Goal: Information Seeking & Learning: Understand process/instructions

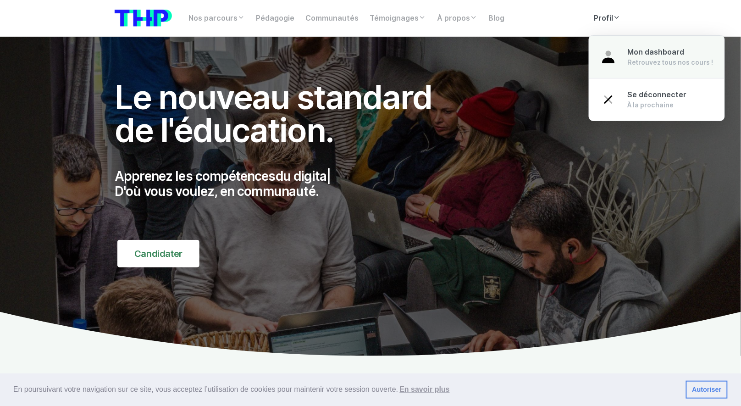
click at [633, 69] on link "Mon dashboard Retrouvez tous nos cours !" at bounding box center [657, 56] width 135 height 43
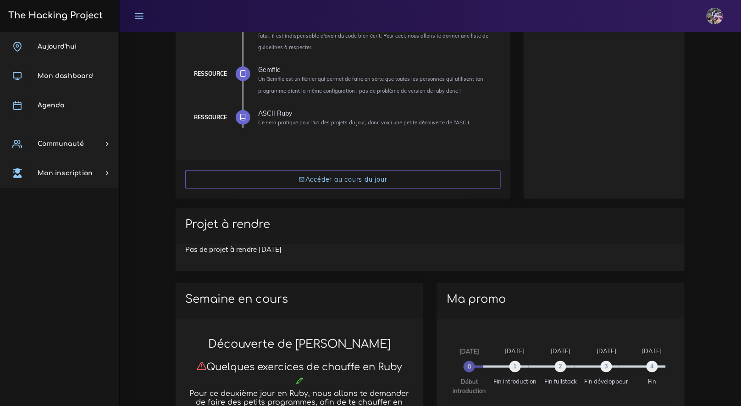
scroll to position [293, 0]
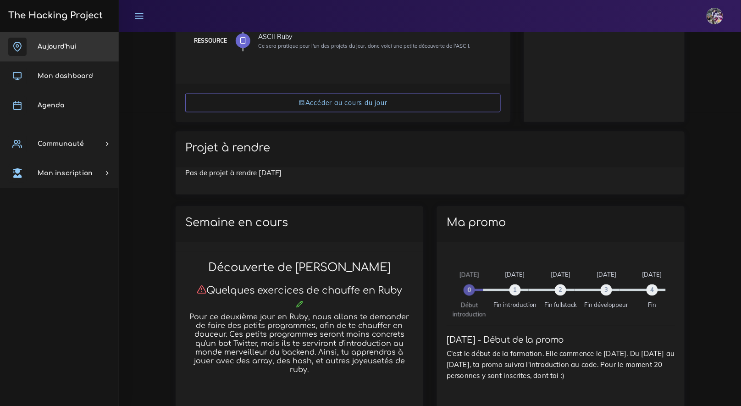
click at [67, 37] on link "Aujourd'hui" at bounding box center [59, 46] width 119 height 29
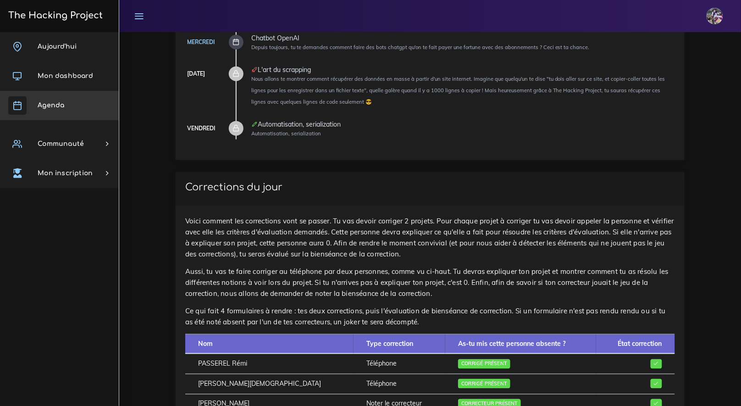
scroll to position [409, 0]
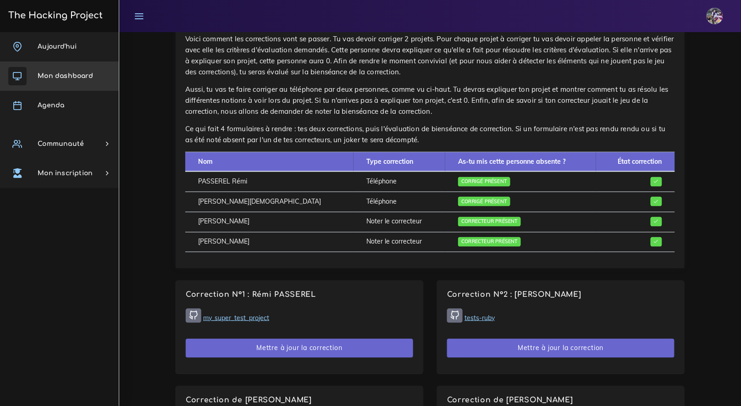
click at [89, 89] on link "Mon dashboard" at bounding box center [59, 75] width 119 height 29
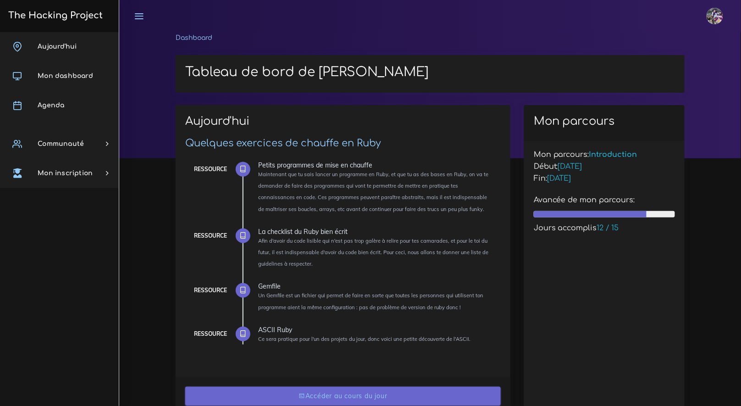
click at [347, 393] on link "Accéder au cours du jour" at bounding box center [343, 396] width 316 height 19
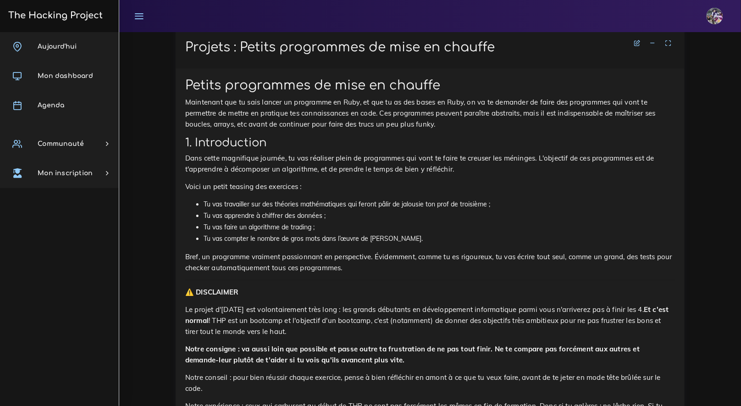
scroll to position [879, 0]
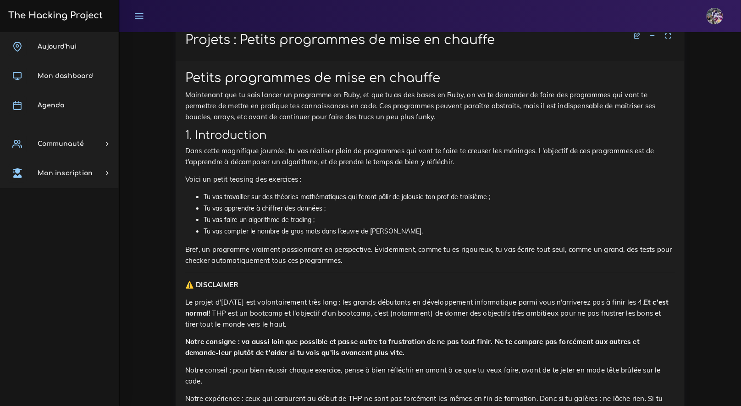
click at [197, 298] on p "Le projet d'aujourd'hui est volontairement très long : les grands débutants en …" at bounding box center [430, 313] width 490 height 33
drag, startPoint x: 188, startPoint y: 295, endPoint x: 354, endPoint y: 327, distance: 169.0
click at [356, 326] on p "Le projet d'aujourd'hui est volontairement très long : les grands débutants en …" at bounding box center [430, 313] width 490 height 33
click at [311, 317] on p "Le projet d'aujourd'hui est volontairement très long : les grands débutants en …" at bounding box center [430, 313] width 490 height 33
drag, startPoint x: 229, startPoint y: 313, endPoint x: 304, endPoint y: 327, distance: 76.0
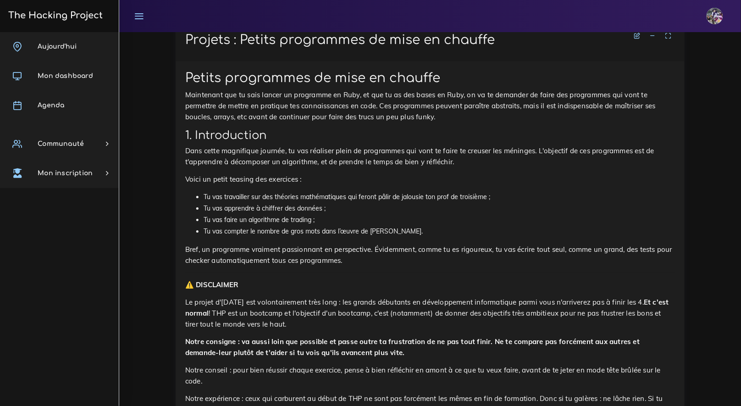
click at [304, 327] on p "Le projet d'aujourd'hui est volontairement très long : les grands débutants en …" at bounding box center [430, 313] width 490 height 33
click at [337, 336] on p "Notre consigne : va aussi loin que possible et passe outre ta frustration de ne…" at bounding box center [430, 347] width 490 height 22
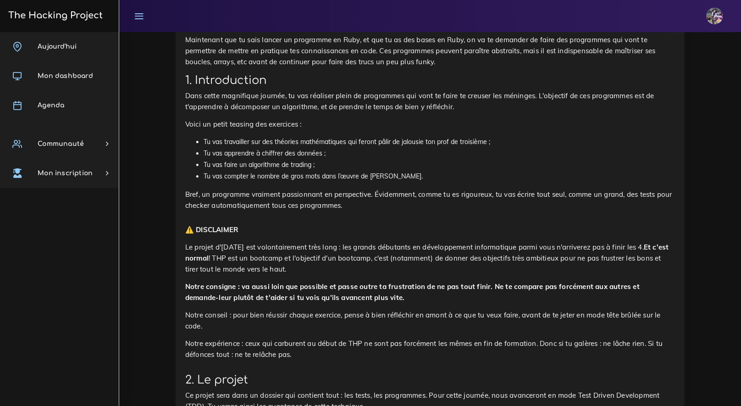
scroll to position [955, 0]
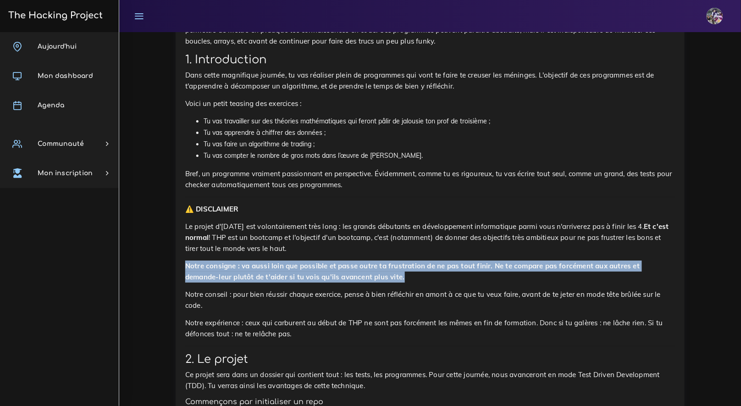
drag, startPoint x: 178, startPoint y: 263, endPoint x: 413, endPoint y: 277, distance: 234.8
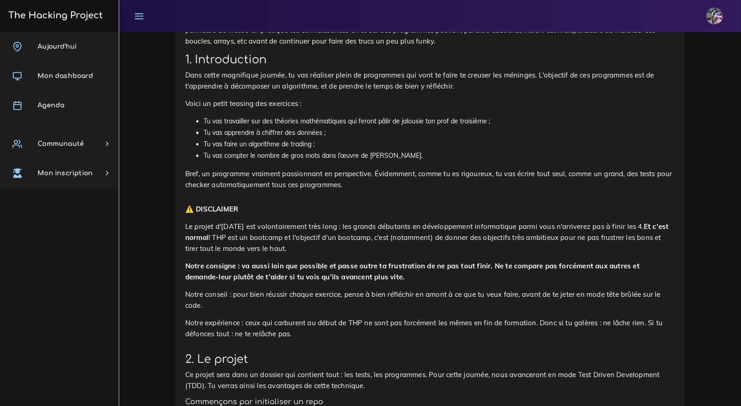
click at [357, 318] on p "Notre expérience : ceux qui carburent au début de THP ne sont pas forcément les…" at bounding box center [430, 328] width 490 height 22
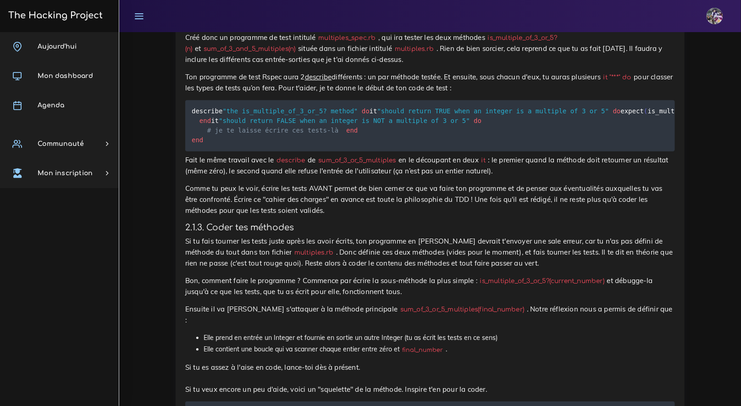
scroll to position [1966, 0]
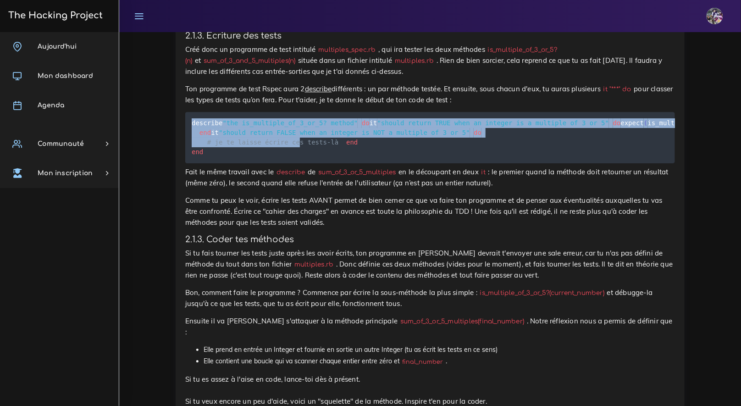
drag, startPoint x: 187, startPoint y: 151, endPoint x: 300, endPoint y: 241, distance: 144.7
click at [300, 163] on pre "describe "the is_multiple_of_3_or_5? method" do it "should return TRUE when an …" at bounding box center [430, 137] width 490 height 51
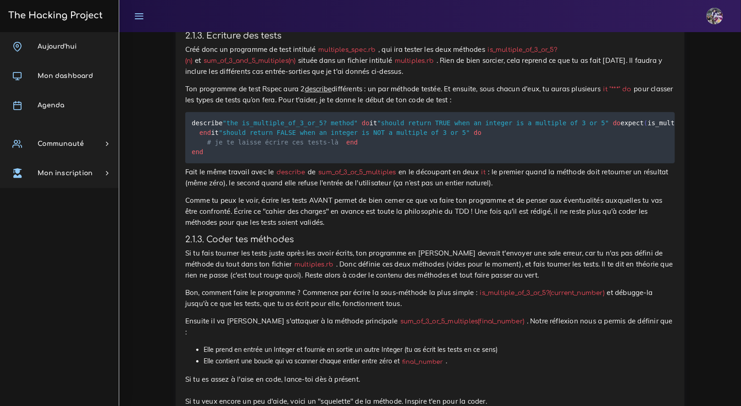
click at [250, 163] on pre "describe "the is_multiple_of_3_or_5? method" do it "should return TRUE when an …" at bounding box center [430, 137] width 490 height 51
click at [246, 163] on pre "describe "the is_multiple_of_3_or_5? method" do it "should return TRUE when an …" at bounding box center [430, 137] width 490 height 51
drag, startPoint x: 415, startPoint y: 264, endPoint x: 203, endPoint y: 216, distance: 217.9
click at [205, 163] on pre "describe "the is_multiple_of_3_or_5? method" do it "should return TRUE when an …" at bounding box center [430, 137] width 490 height 51
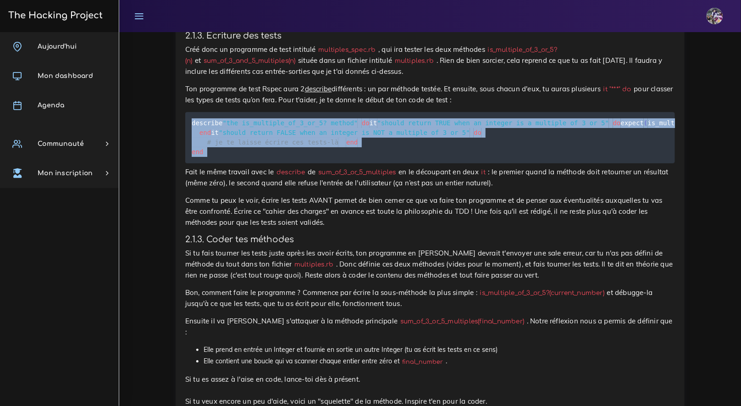
drag, startPoint x: 232, startPoint y: 271, endPoint x: 176, endPoint y: 152, distance: 131.1
click at [176, 152] on div "Petits programmes de mise en chauffe Maintenant que tu sais lancer un programme…" at bounding box center [430, 191] width 509 height 2434
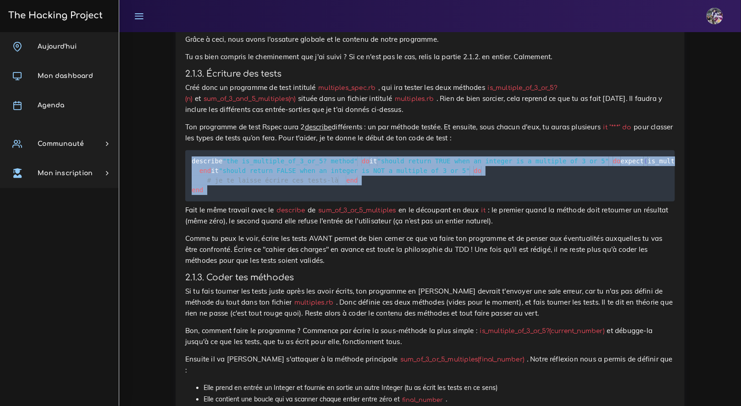
scroll to position [1928, 0]
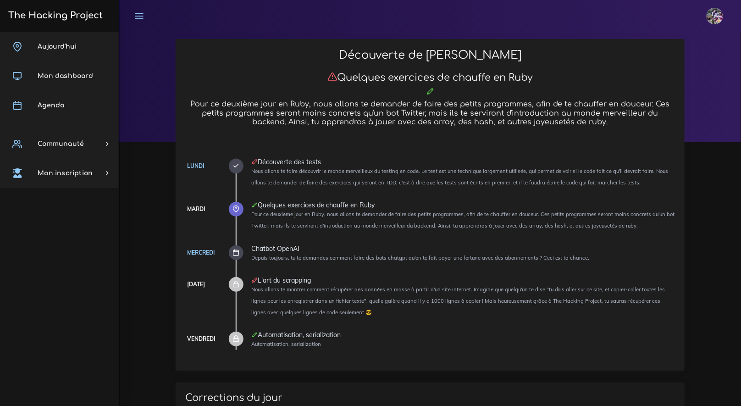
scroll to position [0, 0]
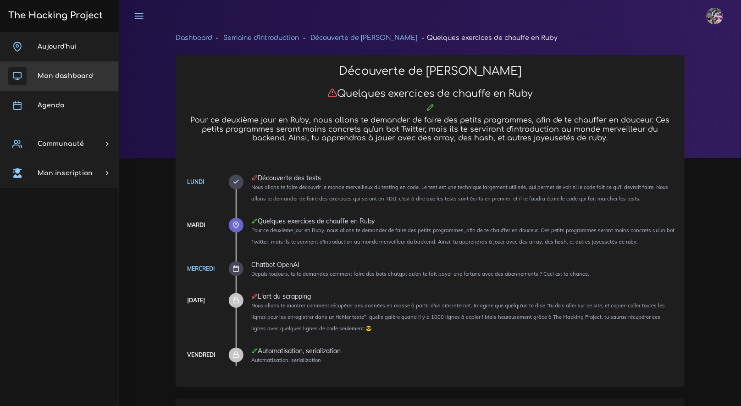
click at [91, 78] on span "Mon dashboard" at bounding box center [66, 75] width 56 height 7
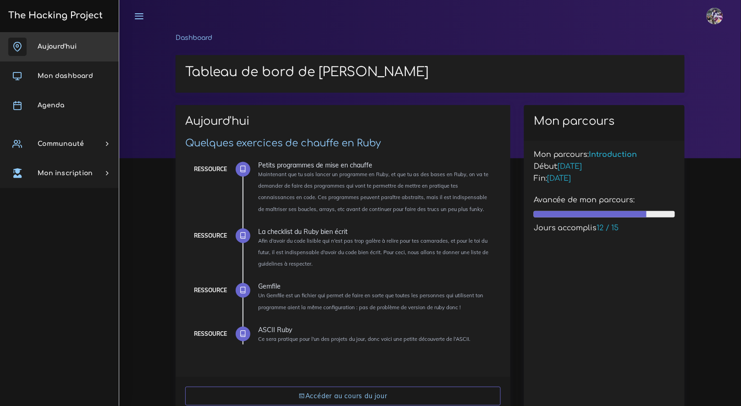
click at [96, 52] on link "Aujourd'hui" at bounding box center [59, 46] width 119 height 29
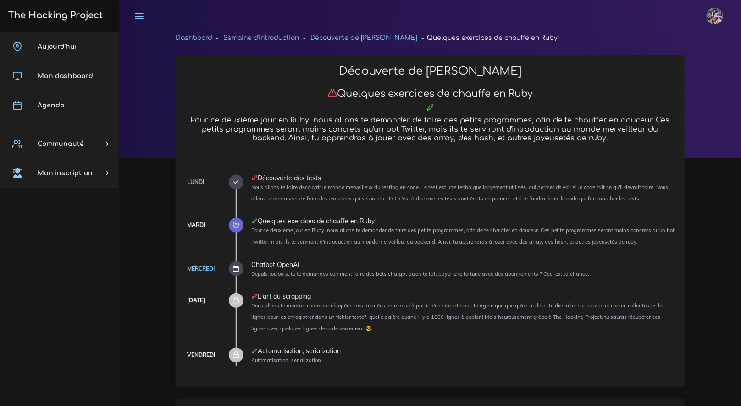
click at [235, 272] on icon at bounding box center [236, 268] width 7 height 7
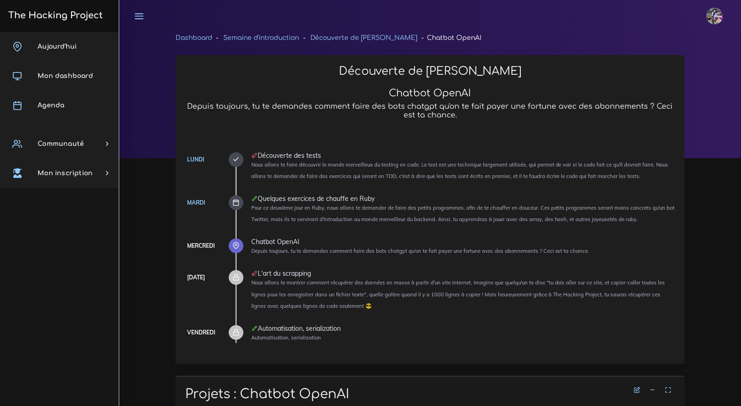
click at [244, 245] on ul "[DATE] Découverte des tests Nous allons te faire découvrir le monde merveilleux…" at bounding box center [456, 247] width 440 height 191
click at [236, 247] on icon at bounding box center [236, 245] width 7 height 7
click at [234, 246] on icon at bounding box center [236, 245] width 7 height 7
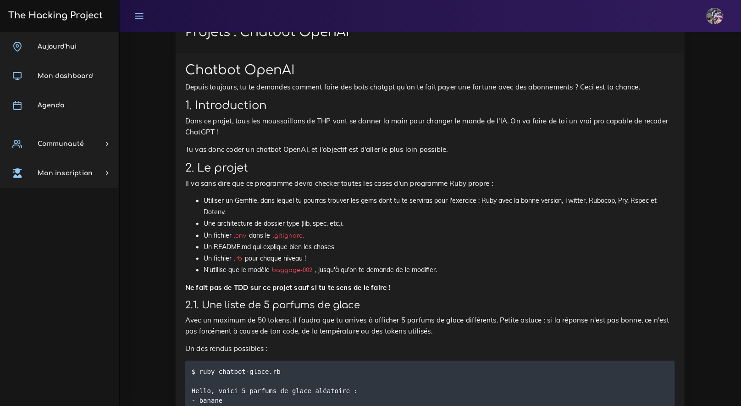
scroll to position [378, 0]
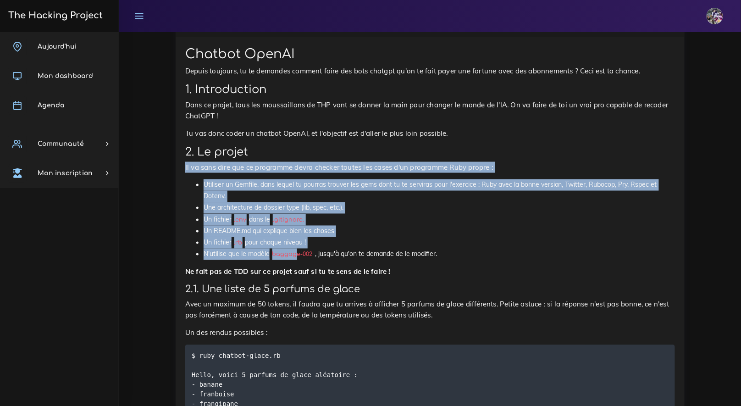
drag, startPoint x: 181, startPoint y: 164, endPoint x: 303, endPoint y: 250, distance: 148.5
click at [353, 227] on li "Un README.md qui explique bien les choses" at bounding box center [440, 231] width 472 height 11
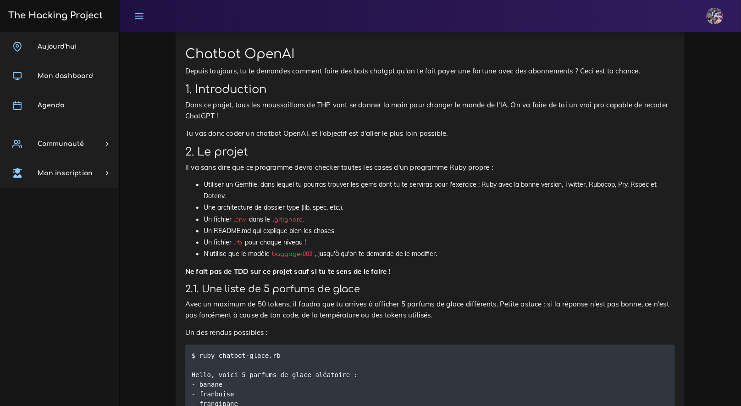
click at [268, 195] on li "Utiliser un Gemfile, dans lequel tu pourras trouver les gems dont tu te servira…" at bounding box center [440, 190] width 472 height 23
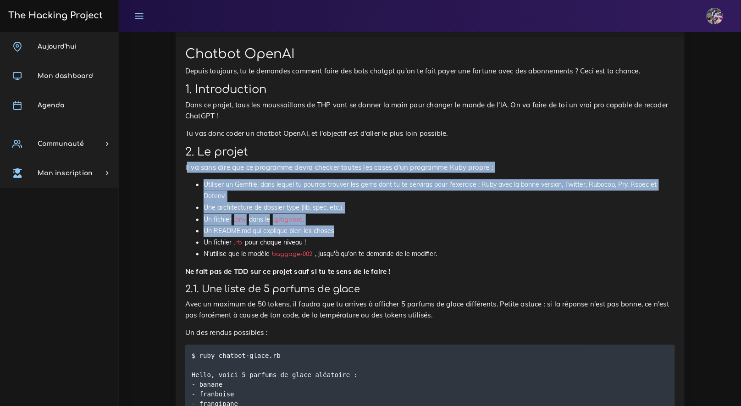
drag, startPoint x: 187, startPoint y: 167, endPoint x: 363, endPoint y: 229, distance: 186.7
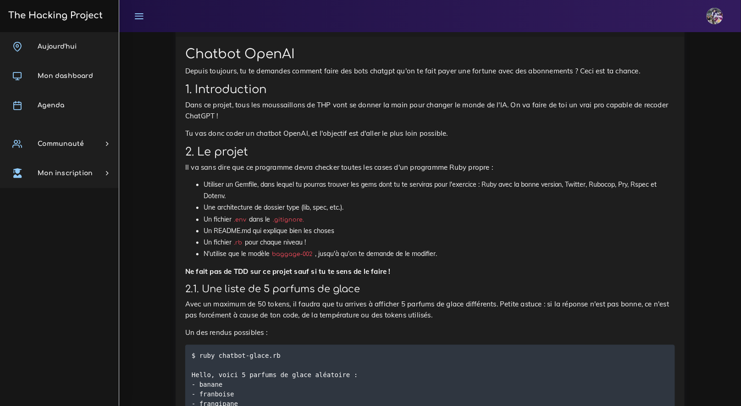
click at [375, 236] on li "Un README.md qui explique bien les choses" at bounding box center [440, 231] width 472 height 11
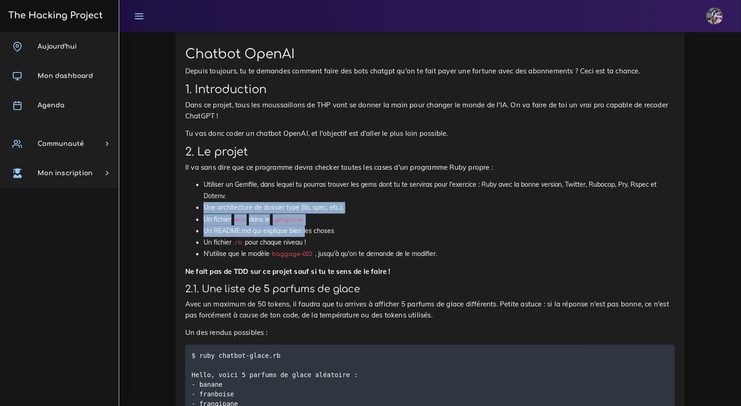
drag, startPoint x: 206, startPoint y: 210, endPoint x: 342, endPoint y: 221, distance: 136.7
click at [306, 234] on ul "Utiliser un Gemfile, dans lequel tu pourras trouver les gems dont tu te servira…" at bounding box center [430, 219] width 490 height 81
click at [346, 220] on li "Un fichier .env dans le .gitignore." at bounding box center [440, 219] width 472 height 11
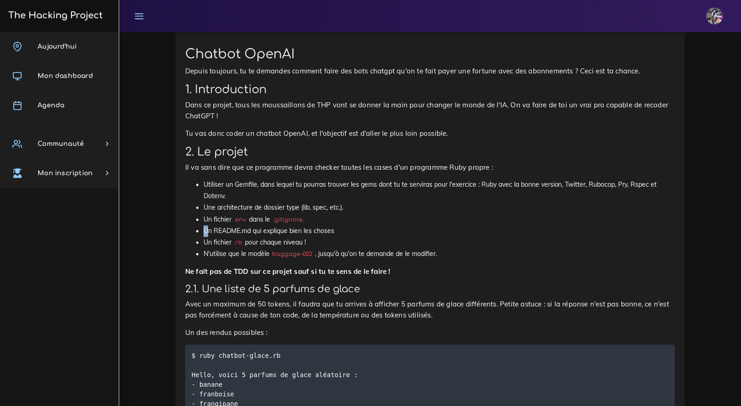
drag, startPoint x: 215, startPoint y: 225, endPoint x: 309, endPoint y: 226, distance: 94.1
click at [309, 226] on ul "Utiliser un Gemfile, dans lequel tu pourras trouver les gems dont tu te servira…" at bounding box center [430, 219] width 490 height 81
click at [319, 218] on li "Un fichier .env dans le .gitignore." at bounding box center [440, 219] width 472 height 11
drag, startPoint x: 273, startPoint y: 222, endPoint x: 313, endPoint y: 224, distance: 40.4
click at [312, 224] on li "Un fichier .env dans le .gitignore." at bounding box center [440, 219] width 472 height 11
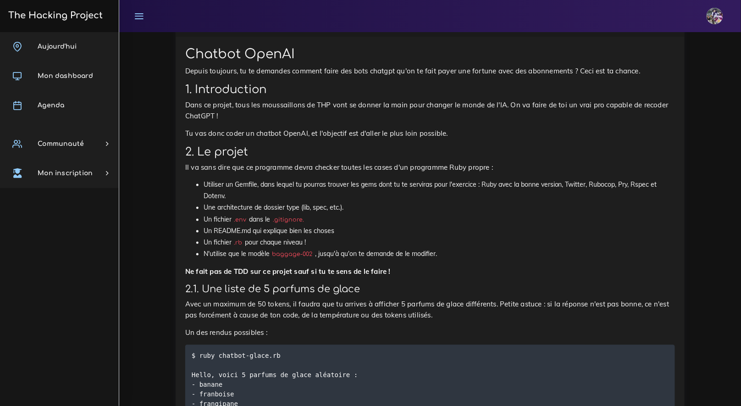
click at [313, 224] on li "Un fichier .env dans le .gitignore." at bounding box center [440, 219] width 472 height 11
drag, startPoint x: 204, startPoint y: 230, endPoint x: 346, endPoint y: 234, distance: 142.8
click at [346, 234] on li "Un README.md qui explique bien les choses" at bounding box center [440, 231] width 472 height 11
click at [203, 242] on ul "Utiliser un Gemfile, dans lequel tu pourras trouver les gems dont tu te servira…" at bounding box center [430, 219] width 490 height 81
drag, startPoint x: 203, startPoint y: 242, endPoint x: 327, endPoint y: 241, distance: 123.9
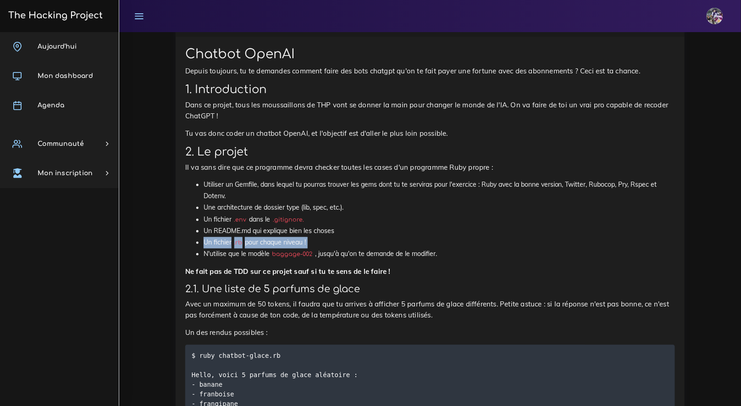
click at [327, 241] on ul "Utiliser un Gemfile, dans lequel tu pourras trouver les gems dont tu te servira…" at bounding box center [430, 219] width 490 height 81
click at [327, 241] on li "Un fichier .rb pour chaque niveau !" at bounding box center [440, 242] width 472 height 11
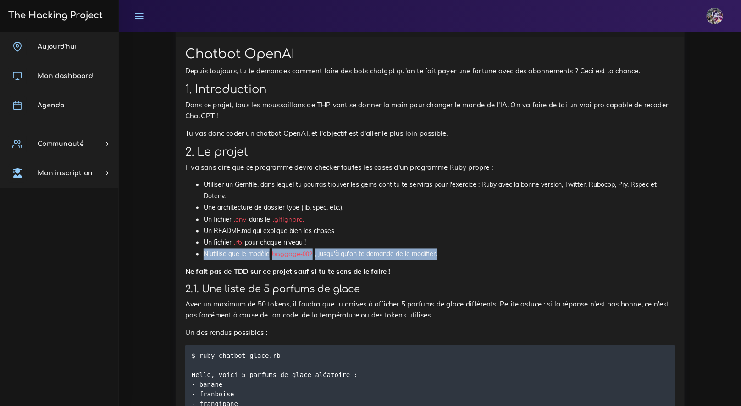
drag, startPoint x: 204, startPoint y: 252, endPoint x: 417, endPoint y: 265, distance: 213.7
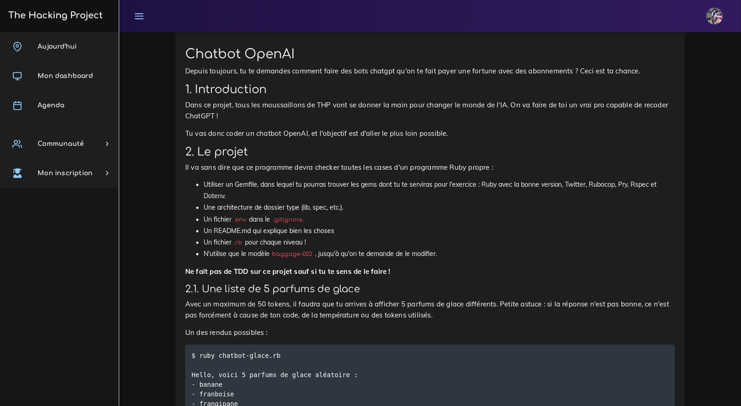
drag, startPoint x: 390, startPoint y: 275, endPoint x: 368, endPoint y: 277, distance: 21.2
click at [389, 274] on strong "Ne fait pas de TDD sur ce projet sauf si tu te sens de le faire !" at bounding box center [288, 271] width 206 height 9
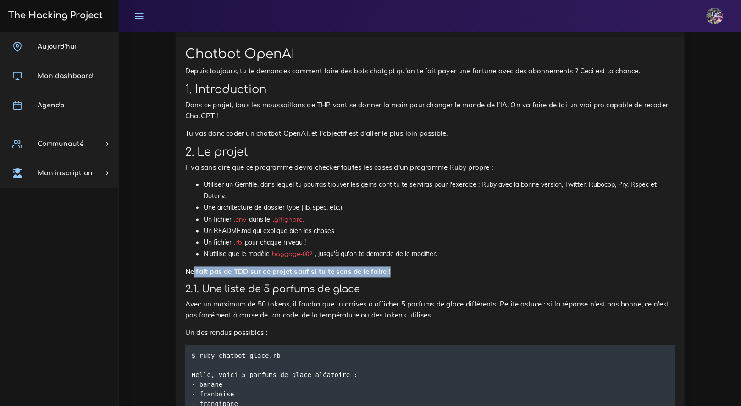
drag, startPoint x: 418, startPoint y: 271, endPoint x: 194, endPoint y: 277, distance: 224.4
click at [194, 278] on p "Ne fait pas de TDD sur ce projet sauf si tu te sens de le faire !" at bounding box center [430, 272] width 490 height 11
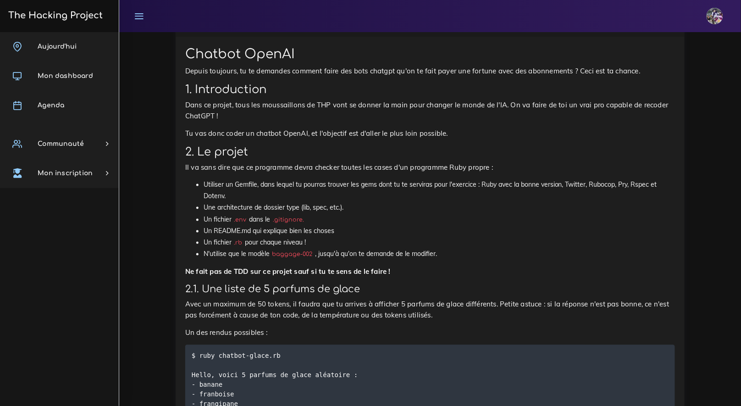
click at [191, 278] on p "Ne fait pas de TDD sur ce projet sauf si tu te sens de le faire !" at bounding box center [430, 272] width 490 height 11
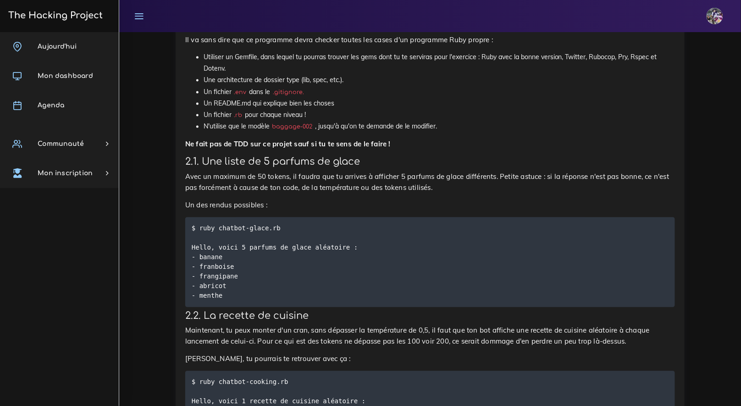
scroll to position [506, 0]
drag, startPoint x: 199, startPoint y: 147, endPoint x: 305, endPoint y: 144, distance: 106.0
click at [304, 144] on strong "Ne fait pas de TDD sur ce projet sauf si tu te sens de le faire !" at bounding box center [288, 143] width 206 height 9
click at [305, 144] on strong "Ne fait pas de TDD sur ce projet sauf si tu te sens de le faire !" at bounding box center [288, 143] width 206 height 9
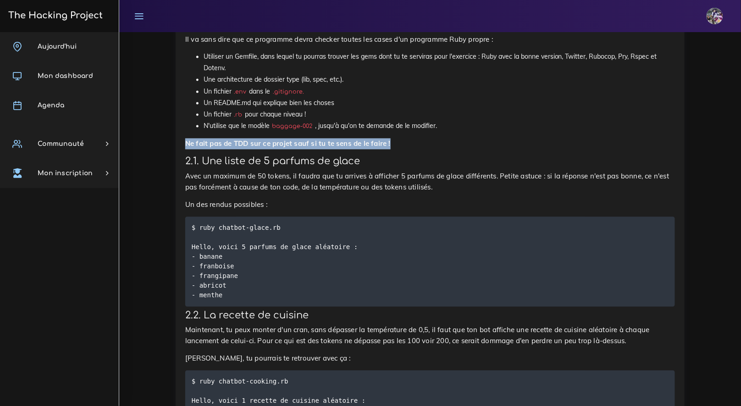
drag, startPoint x: 400, startPoint y: 142, endPoint x: 180, endPoint y: 149, distance: 220.3
click at [211, 143] on strong "Ne fait pas de TDD sur ce projet sauf si tu te sens de le faire !" at bounding box center [288, 143] width 206 height 9
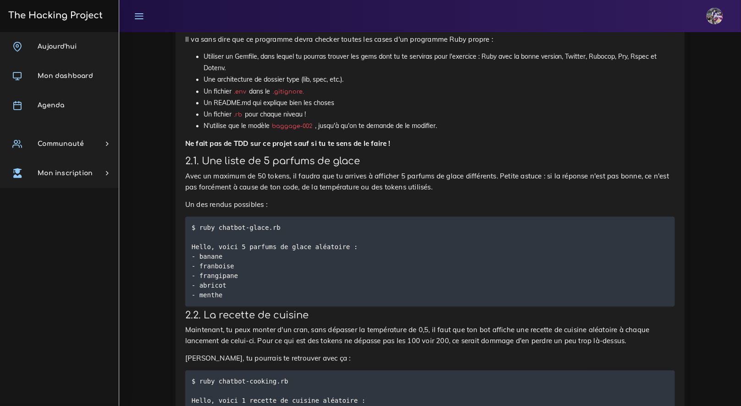
click at [188, 145] on strong "Ne fait pas de TDD sur ce projet sauf si tu te sens de le faire !" at bounding box center [288, 143] width 206 height 9
click at [187, 145] on strong "Ne fait pas de TDD sur ce projet sauf si tu te sens de le faire !" at bounding box center [288, 143] width 206 height 9
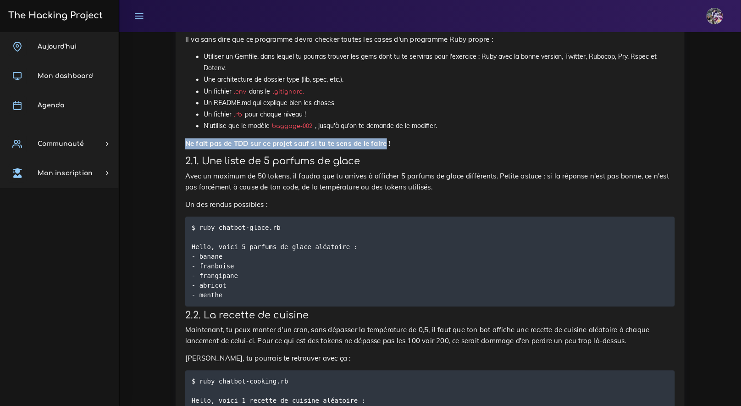
drag, startPoint x: 187, startPoint y: 145, endPoint x: 404, endPoint y: 145, distance: 217.0
click at [399, 145] on p "Ne fait pas de TDD sur ce projet sauf si tu te sens de le faire !" at bounding box center [430, 144] width 490 height 11
click at [404, 145] on p "Ne fait pas de TDD sur ce projet sauf si tu te sens de le faire !" at bounding box center [430, 144] width 490 height 11
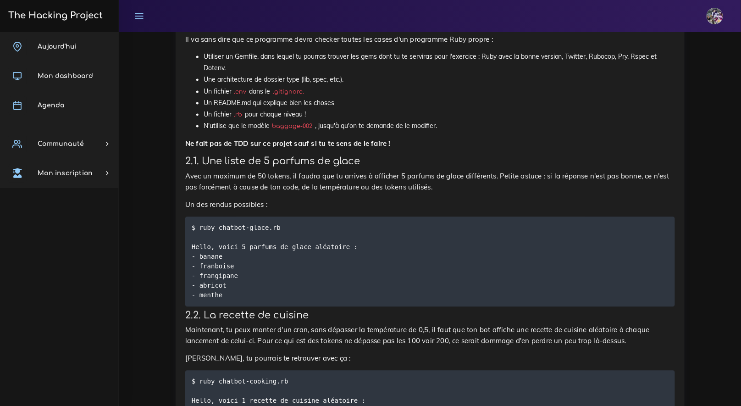
click at [269, 208] on p "Un des rendus possibles :" at bounding box center [430, 205] width 490 height 11
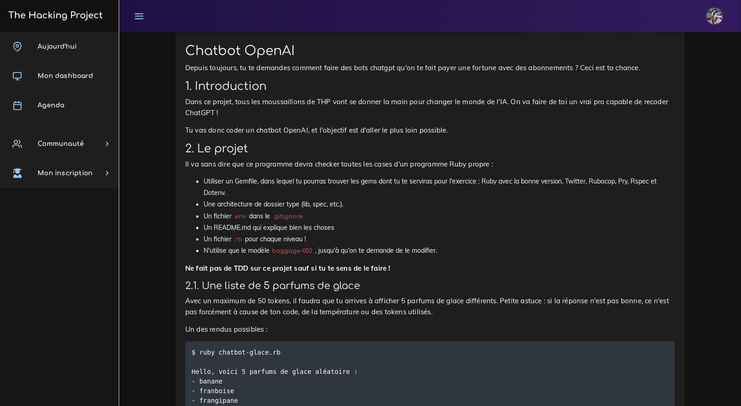
scroll to position [379, 0]
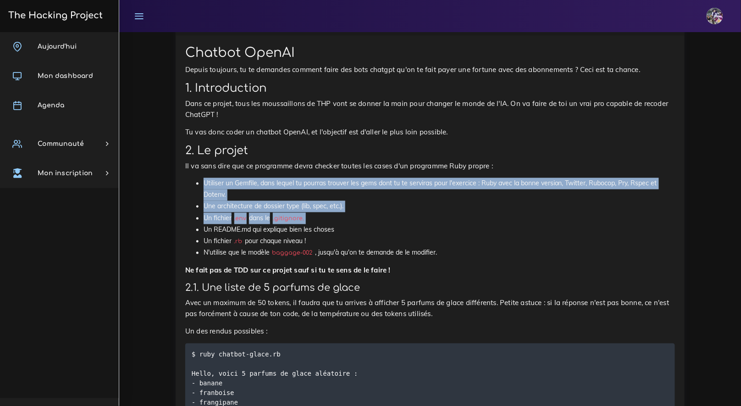
drag, startPoint x: 195, startPoint y: 175, endPoint x: 313, endPoint y: 214, distance: 124.6
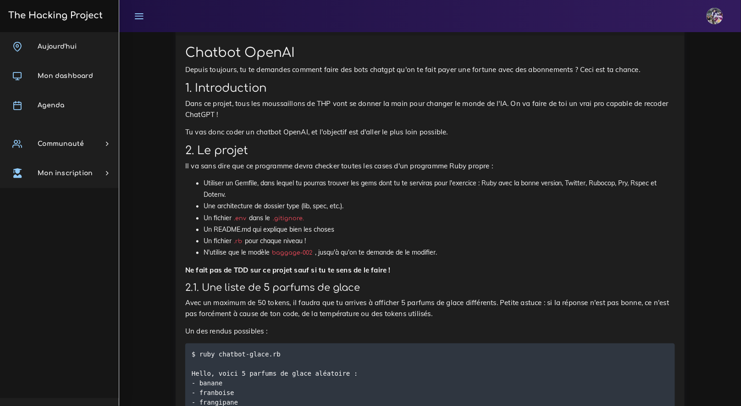
click at [320, 238] on li "Un fichier .rb pour chaque niveau !" at bounding box center [440, 241] width 472 height 11
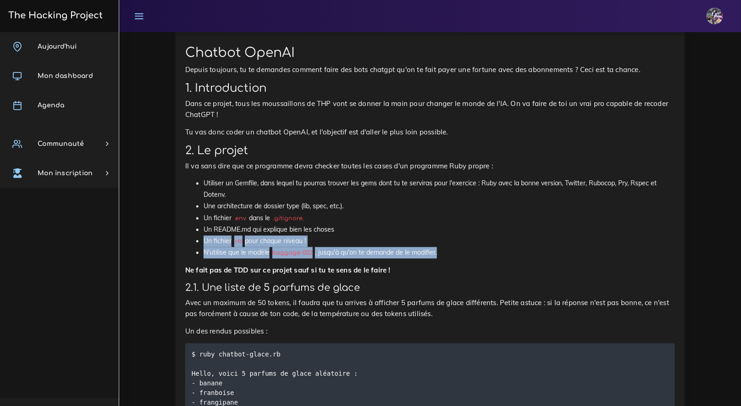
drag, startPoint x: 477, startPoint y: 249, endPoint x: 171, endPoint y: 189, distance: 311.4
click at [190, 244] on ul "Utiliser un Gemfile, dans lequel tu pourras trouver les gems dont tu te servira…" at bounding box center [430, 218] width 490 height 81
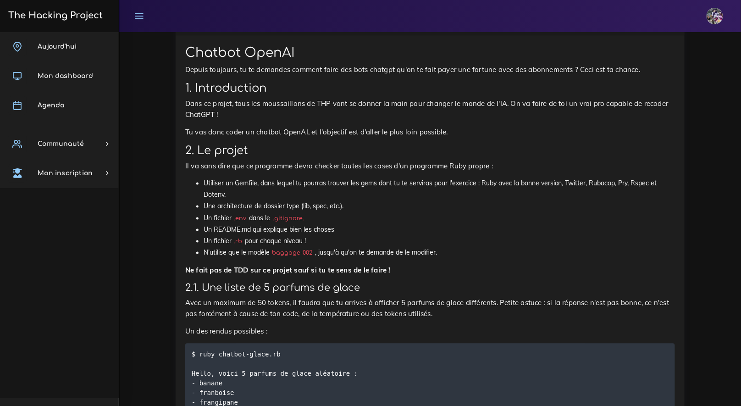
drag, startPoint x: 485, startPoint y: 251, endPoint x: 199, endPoint y: 193, distance: 292.1
click at [199, 192] on ul "Utiliser un Gemfile, dans lequel tu pourras trouver les gems dont tu te servira…" at bounding box center [430, 218] width 490 height 81
click at [199, 193] on ul "Utiliser un Gemfile, dans lequel tu pourras trouver les gems dont tu te servira…" at bounding box center [430, 218] width 490 height 81
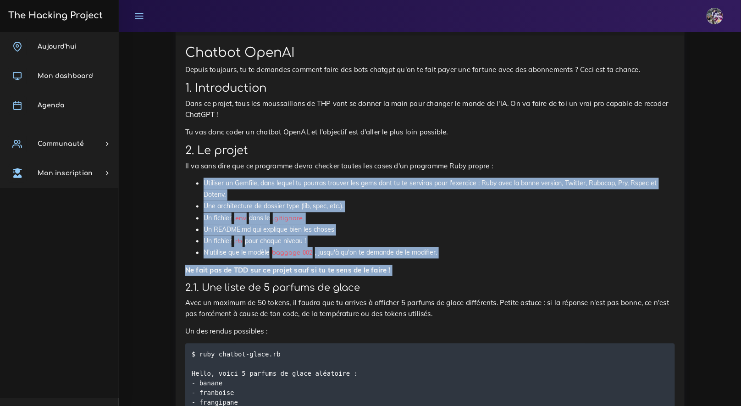
drag, startPoint x: 198, startPoint y: 183, endPoint x: 415, endPoint y: 261, distance: 230.4
click at [417, 258] on li "N'utilise que le modèle baggage-002 , jusqu'à qu'on te demande de le modifier." at bounding box center [440, 252] width 472 height 11
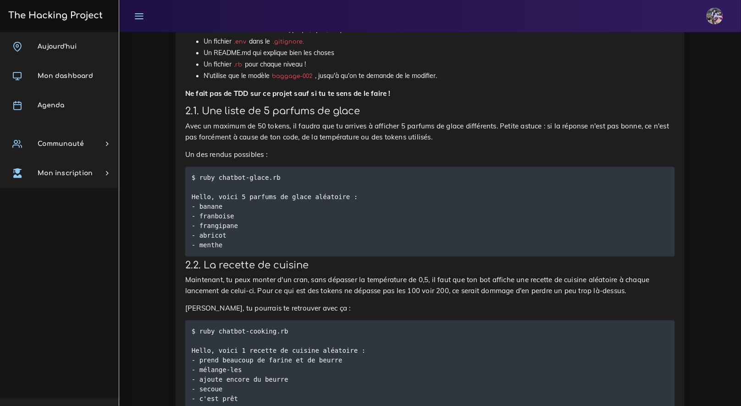
scroll to position [496, 0]
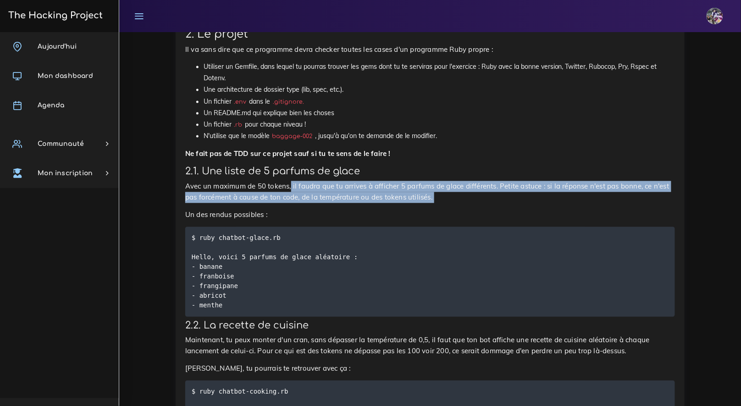
drag, startPoint x: 290, startPoint y: 188, endPoint x: 367, endPoint y: 209, distance: 79.5
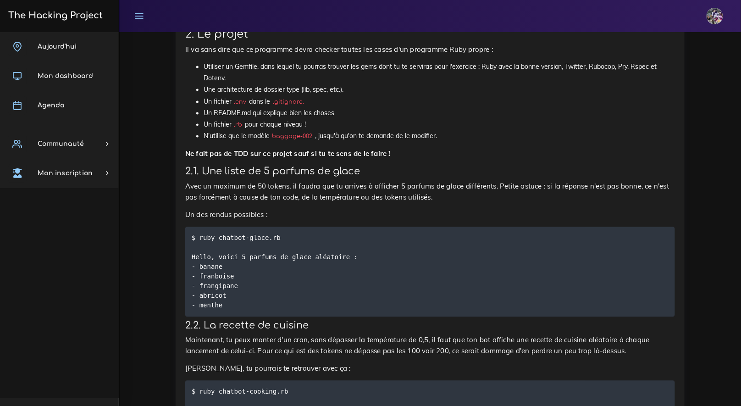
click at [450, 211] on p "Un des rendus possibles :" at bounding box center [430, 215] width 490 height 11
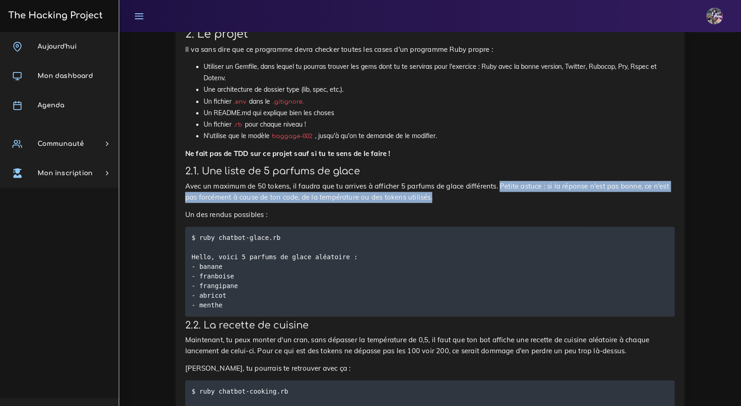
drag, startPoint x: 501, startPoint y: 182, endPoint x: 445, endPoint y: 200, distance: 58.2
click at [445, 200] on p "Avec un maximum de 50 tokens, il faudra que tu arrives à afficher 5 parfums de …" at bounding box center [430, 192] width 490 height 22
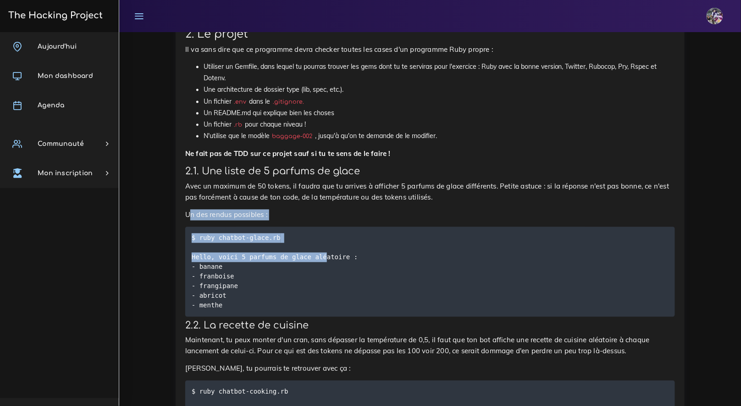
drag, startPoint x: 213, startPoint y: 217, endPoint x: 326, endPoint y: 258, distance: 119.9
drag, startPoint x: 325, startPoint y: 257, endPoint x: 324, endPoint y: 265, distance: 8.3
click at [325, 257] on code "$ ruby chatbot-glace.rb Hello, voici 5 parfums de glace aléatoire : - banane - …" at bounding box center [275, 272] width 166 height 78
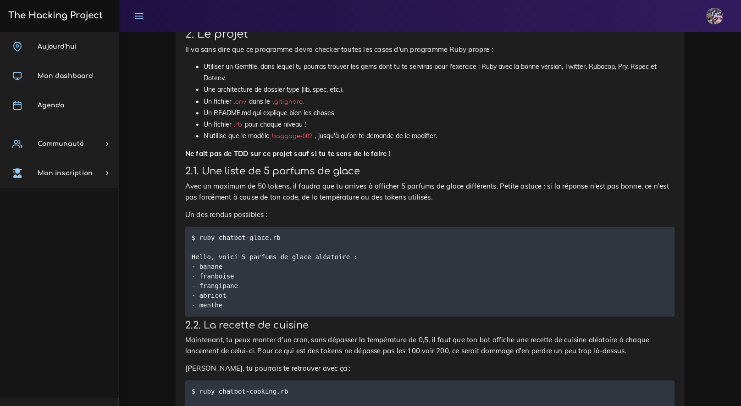
click at [323, 279] on pre "$ ruby chatbot-glace.rb Hello, voici 5 parfums de glace aléatoire : - banane - …" at bounding box center [430, 272] width 490 height 90
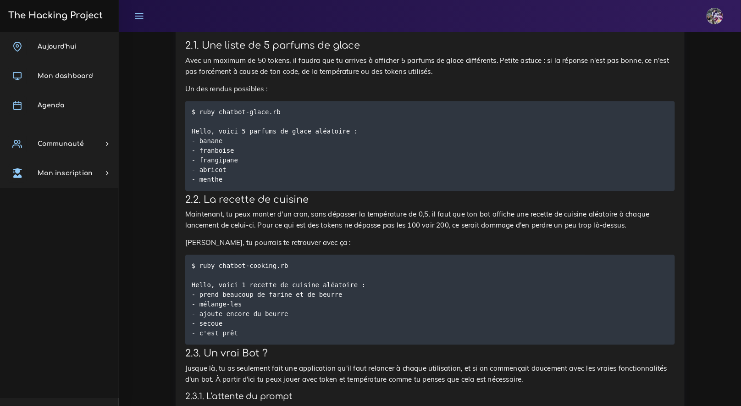
scroll to position [622, 0]
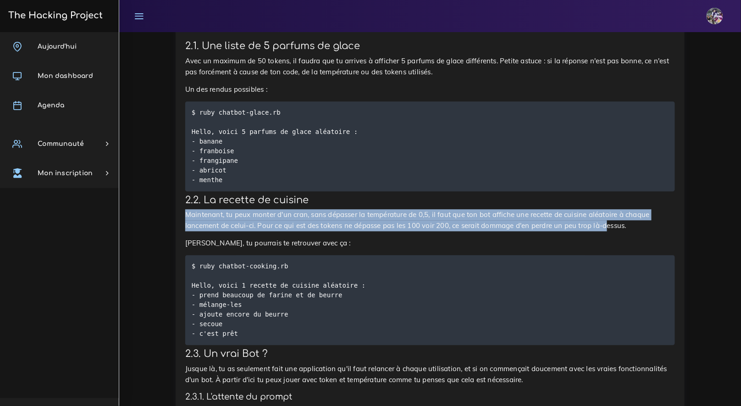
drag, startPoint x: 467, startPoint y: 217, endPoint x: 608, endPoint y: 228, distance: 141.7
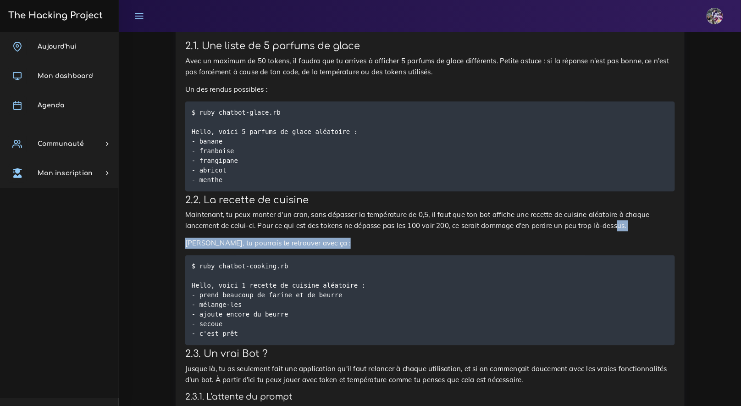
drag, startPoint x: 620, startPoint y: 230, endPoint x: 625, endPoint y: 262, distance: 31.7
click at [256, 230] on p "Maintenant, tu peux monter d'un cran, sans dépasser la température de 0,5, il f…" at bounding box center [430, 220] width 490 height 22
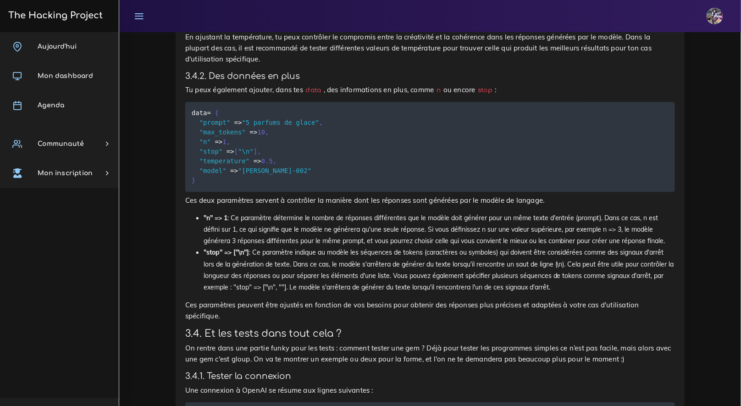
scroll to position [5098, 0]
drag, startPoint x: 188, startPoint y: 158, endPoint x: 602, endPoint y: 192, distance: 416.1
drag, startPoint x: 237, startPoint y: 191, endPoint x: 205, endPoint y: 198, distance: 33.4
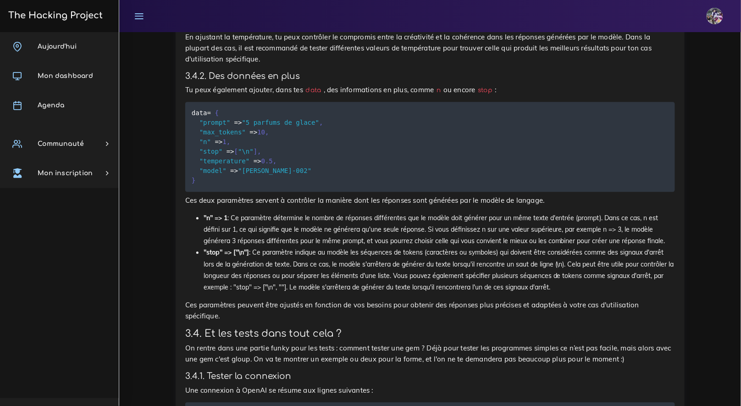
drag, startPoint x: 251, startPoint y: 187, endPoint x: 303, endPoint y: 189, distance: 51.9
drag, startPoint x: 466, startPoint y: 185, endPoint x: 551, endPoint y: 188, distance: 84.9
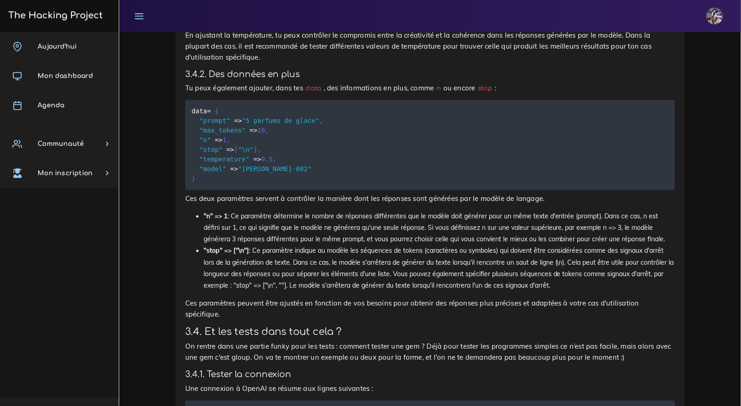
drag, startPoint x: 306, startPoint y: 310, endPoint x: 637, endPoint y: 310, distance: 330.8
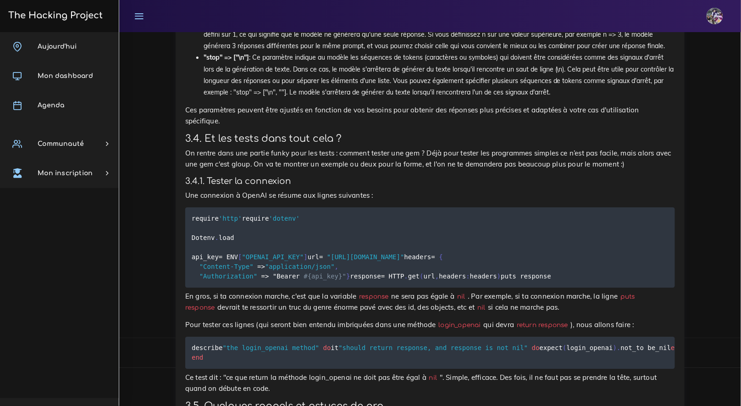
scroll to position [5293, 0]
drag, startPoint x: 398, startPoint y: 163, endPoint x: 621, endPoint y: 172, distance: 223.6
drag, startPoint x: 208, startPoint y: 202, endPoint x: 356, endPoint y: 219, distance: 149.6
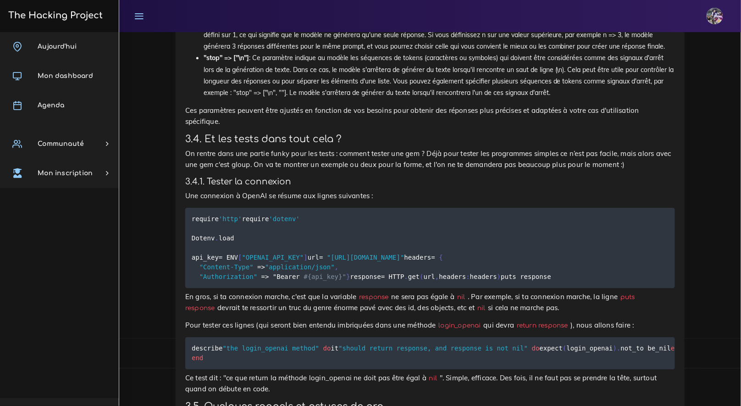
drag, startPoint x: 189, startPoint y: 241, endPoint x: 277, endPoint y: 258, distance: 89.8
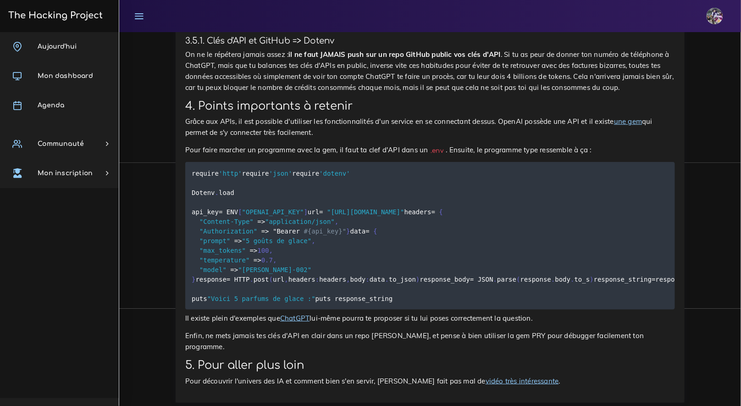
scroll to position [5704, 0]
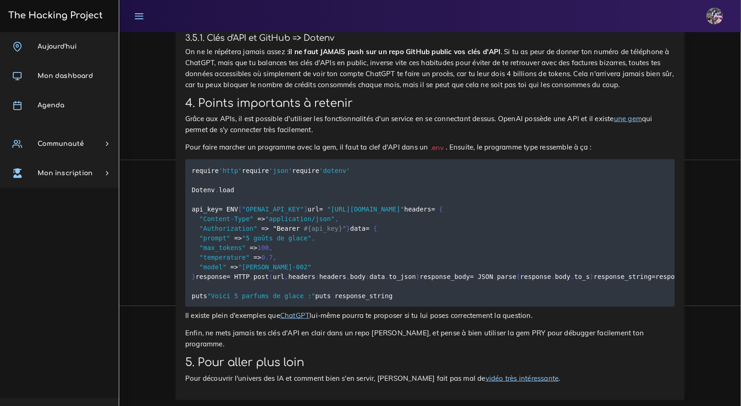
drag, startPoint x: 194, startPoint y: 144, endPoint x: 312, endPoint y: 157, distance: 119.1
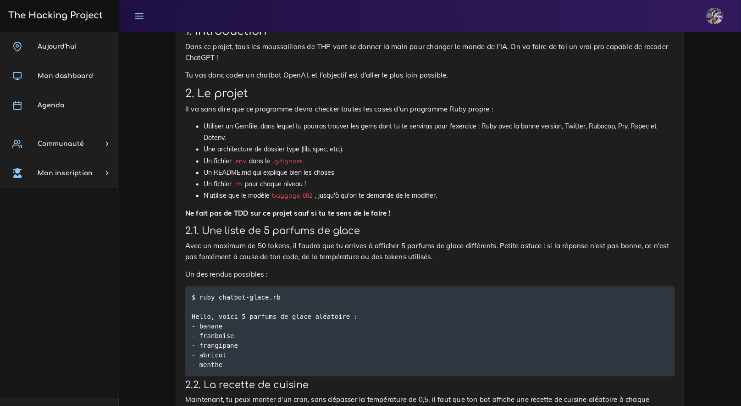
scroll to position [310, 0]
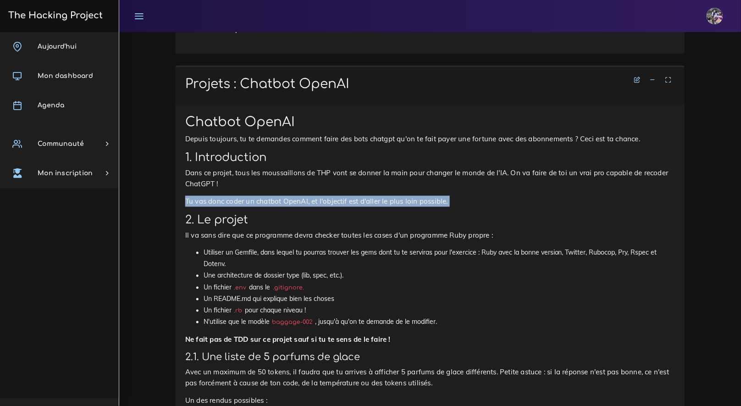
drag, startPoint x: 185, startPoint y: 201, endPoint x: 450, endPoint y: 209, distance: 264.4
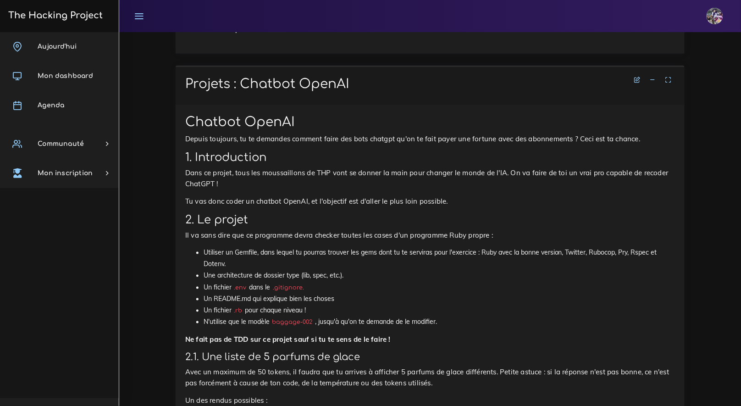
drag, startPoint x: 390, startPoint y: 212, endPoint x: 405, endPoint y: 213, distance: 14.7
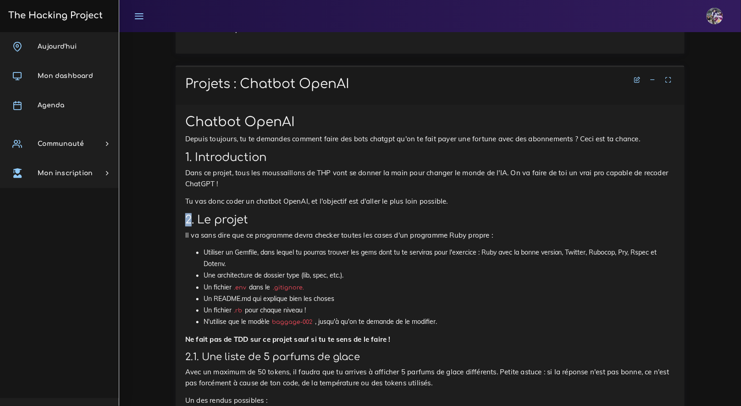
drag, startPoint x: 440, startPoint y: 211, endPoint x: 453, endPoint y: 206, distance: 14.7
click at [453, 206] on p "Tu vas donc coder un chatbot OpenAI, et l'objectif est d'aller le plus loin pos…" at bounding box center [430, 201] width 490 height 11
click at [454, 206] on p "Tu vas donc coder un chatbot OpenAI, et l'objectif est d'aller le plus loin pos…" at bounding box center [430, 201] width 490 height 11
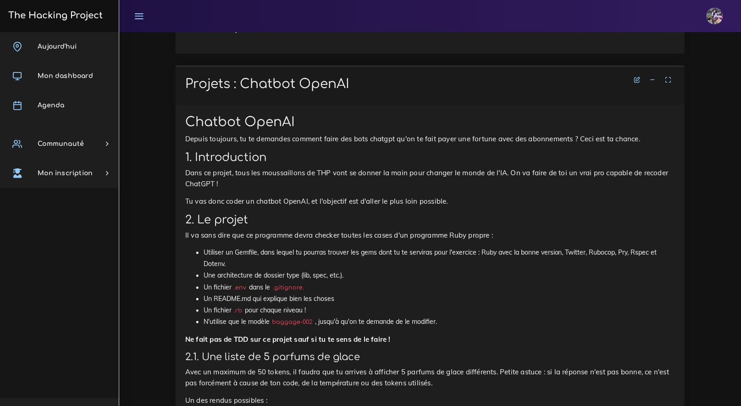
click at [454, 205] on p "Tu vas donc coder un chatbot OpenAI, et l'objectif est d'aller le plus loin pos…" at bounding box center [430, 201] width 490 height 11
click at [451, 203] on p "Tu vas donc coder un chatbot OpenAI, et l'objectif est d'aller le plus loin pos…" at bounding box center [430, 201] width 490 height 11
click at [451, 202] on p "Tu vas donc coder un chatbot OpenAI, et l'objectif est d'aller le plus loin pos…" at bounding box center [430, 201] width 490 height 11
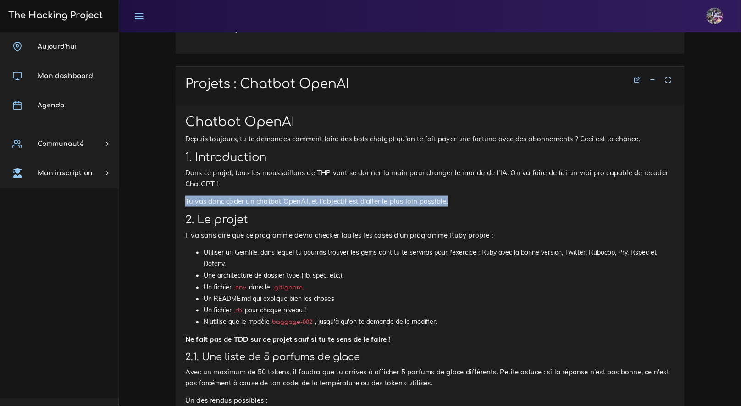
drag, startPoint x: 184, startPoint y: 197, endPoint x: 454, endPoint y: 199, distance: 269.3
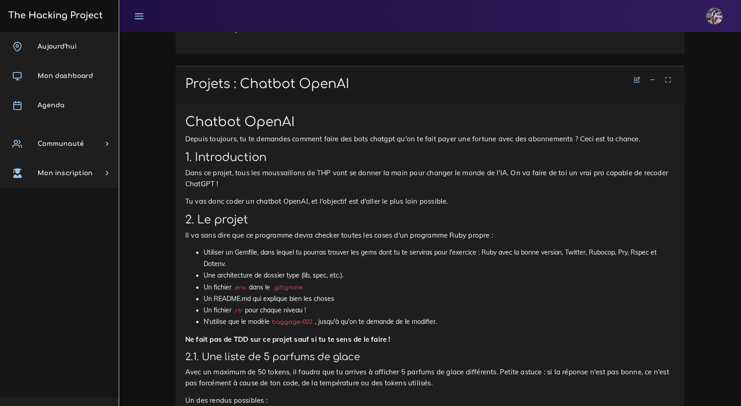
click at [454, 199] on p "Tu vas donc coder un chatbot OpenAI, et l'objectif est d'aller le plus loin pos…" at bounding box center [430, 201] width 490 height 11
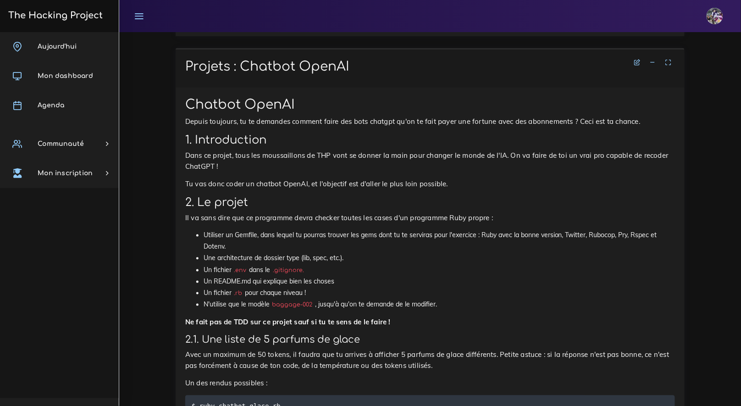
scroll to position [328, 0]
click at [264, 205] on h2 "2. Le projet" at bounding box center [430, 201] width 490 height 13
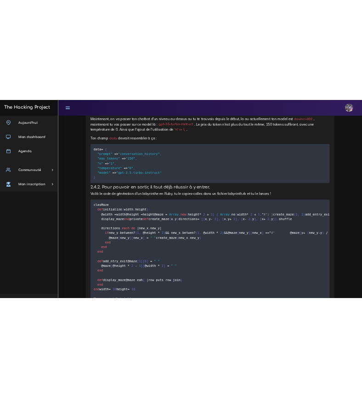
scroll to position [1299, 0]
